Goal: Navigation & Orientation: Find specific page/section

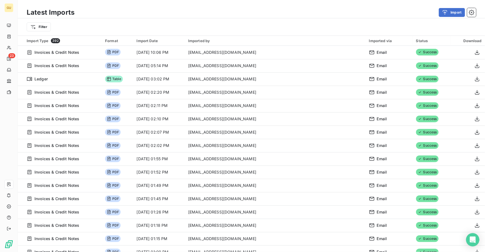
scroll to position [328, 0]
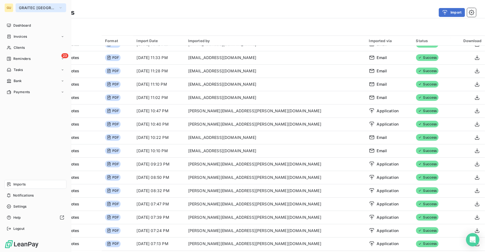
click at [21, 8] on span "GRAITEC [GEOGRAPHIC_DATA]" at bounding box center [37, 8] width 37 height 4
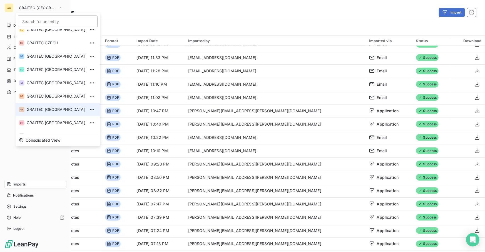
scroll to position [0, 0]
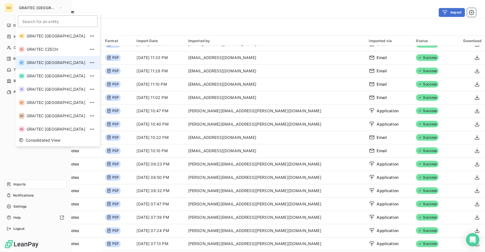
click at [51, 65] on span "GRAITEC [GEOGRAPHIC_DATA]" at bounding box center [56, 63] width 59 height 6
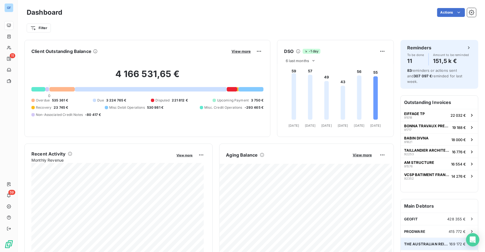
click at [449, 242] on span "169 172 €" at bounding box center [457, 244] width 16 height 4
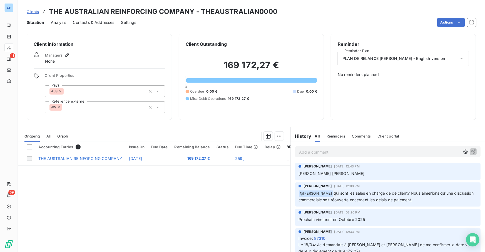
scroll to position [17, 0]
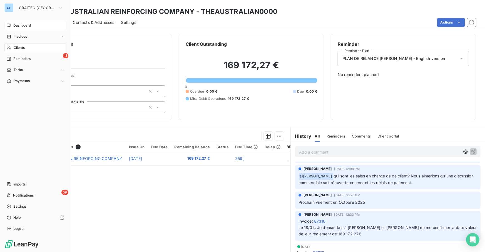
click at [24, 24] on span "Dashboard" at bounding box center [21, 25] width 17 height 5
